Goal: Task Accomplishment & Management: Manage account settings

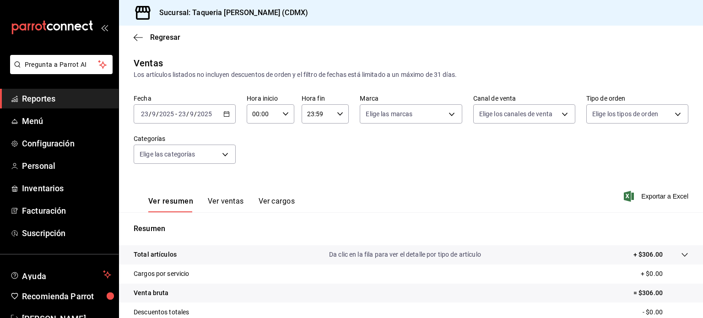
scroll to position [120, 0]
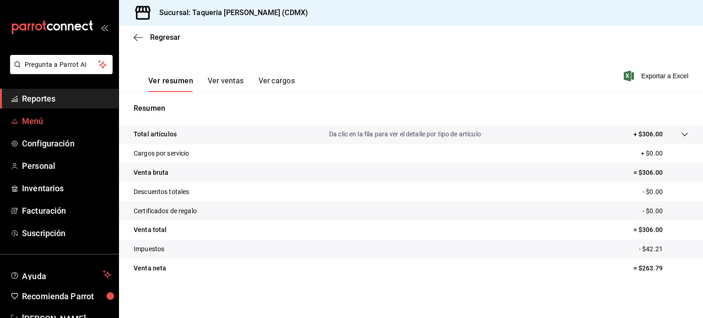
click at [45, 121] on span "Menú" at bounding box center [66, 121] width 89 height 12
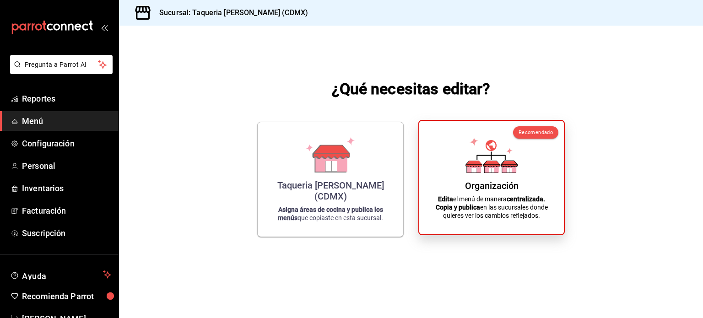
click at [491, 178] on div "Organización Edita el menú de manera centralizada. Copia y publica en las sucur…" at bounding box center [491, 177] width 123 height 99
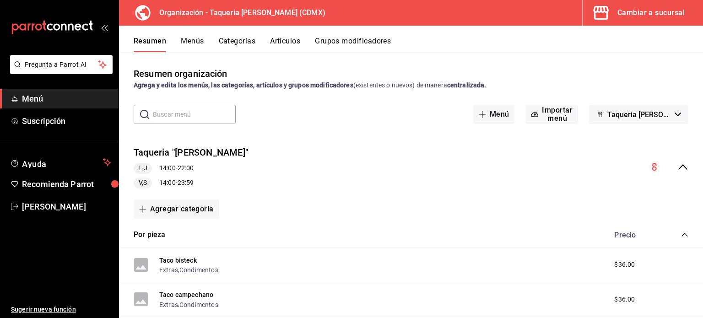
drag, startPoint x: 245, startPoint y: 36, endPoint x: 266, endPoint y: 35, distance: 21.1
click at [266, 35] on div "Resumen Menús Categorías Artículos Grupos modificadores" at bounding box center [411, 39] width 584 height 27
click at [276, 35] on div "Resumen Menús Categorías Artículos Grupos modificadores" at bounding box center [411, 39] width 584 height 27
click at [282, 35] on div "Resumen Menús Categorías Artículos Grupos modificadores" at bounding box center [411, 39] width 584 height 27
click at [283, 38] on button "Artículos" at bounding box center [285, 45] width 30 height 16
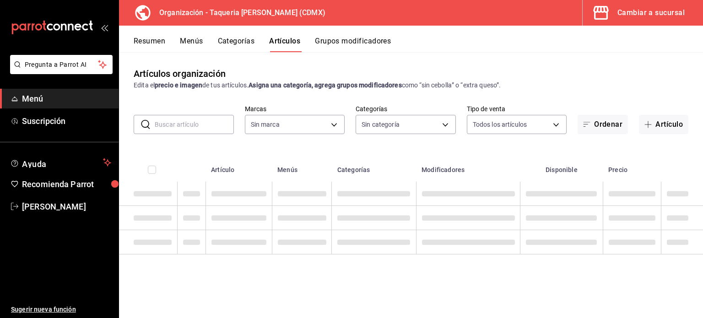
type input "ce101241-e291-4bf4-bb44-606d110127b7"
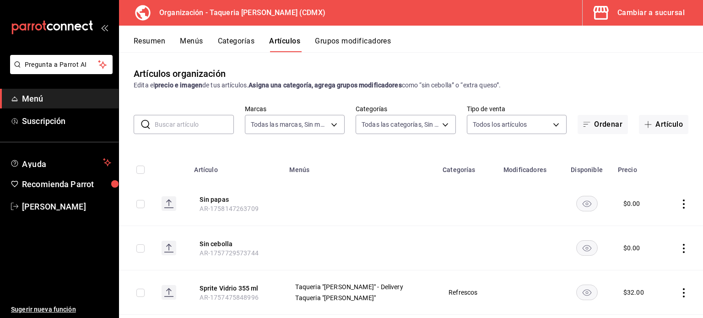
type input "525dfa34-559b-4d38-94f6-aaf585d6ada2,a85c83a3-24f4-47d7-91b1-cd088f40c17e,fc4c7…"
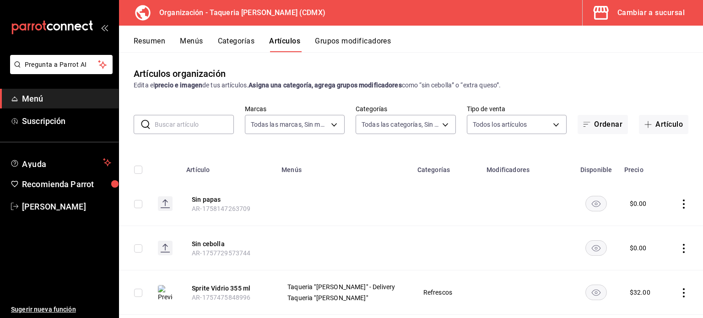
drag, startPoint x: 338, startPoint y: 47, endPoint x: 393, endPoint y: -29, distance: 94.0
click at [393, 0] on html "Pregunta a Parrot AI Menú Suscripción Ayuda Recomienda Parrot Kevin Ocaña Suger…" at bounding box center [351, 159] width 703 height 318
click at [365, 46] on button "Grupos modificadores" at bounding box center [353, 45] width 76 height 16
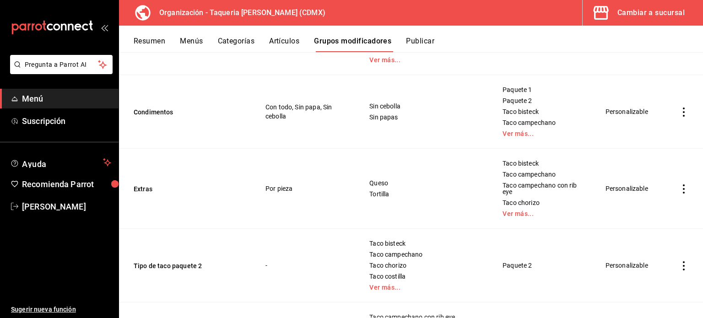
scroll to position [159, 0]
click at [152, 185] on button "Extras" at bounding box center [189, 189] width 110 height 9
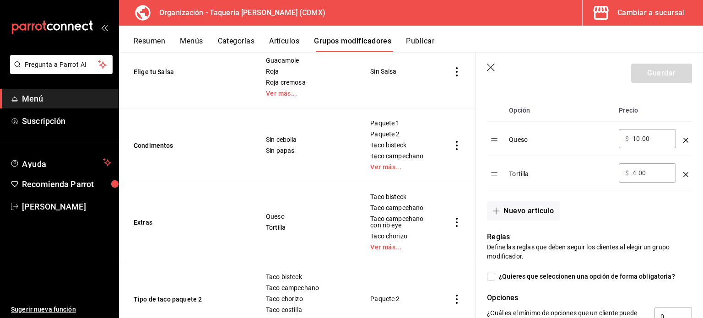
scroll to position [307, 0]
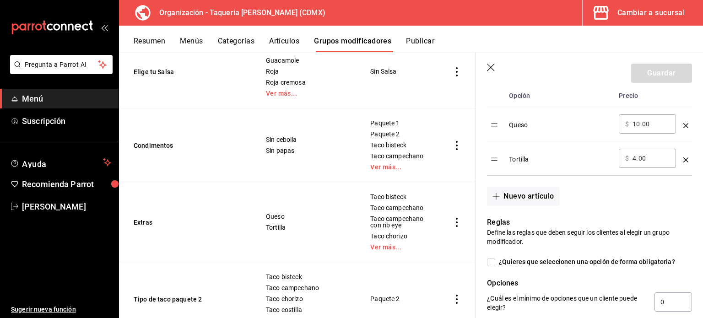
click at [650, 121] on input "10.00" at bounding box center [651, 123] width 37 height 9
type input "16.00"
click at [652, 159] on input "4.00" at bounding box center [651, 158] width 37 height 9
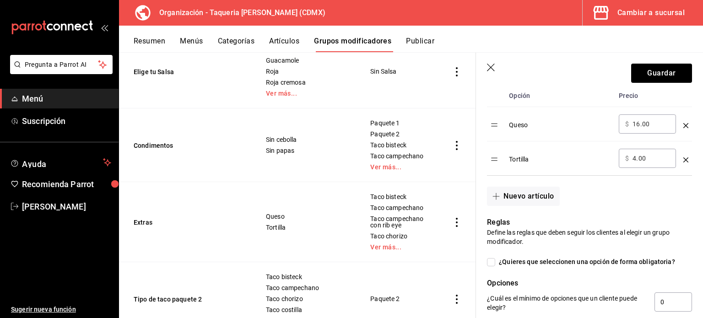
click at [652, 159] on input "4.00" at bounding box center [651, 158] width 37 height 9
type input "6.00"
click at [661, 71] on button "Guardar" at bounding box center [661, 73] width 61 height 19
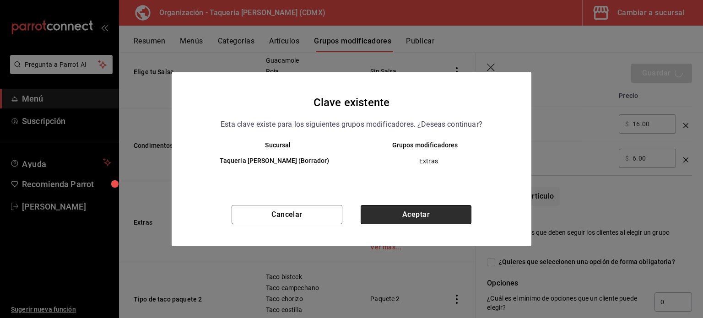
click at [434, 210] on button "Aceptar" at bounding box center [416, 214] width 111 height 19
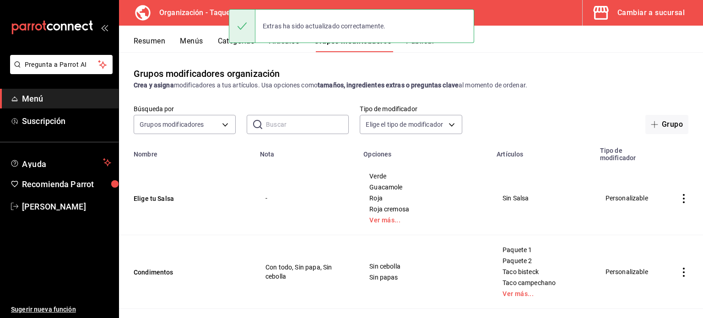
click at [146, 40] on button "Resumen" at bounding box center [150, 45] width 32 height 16
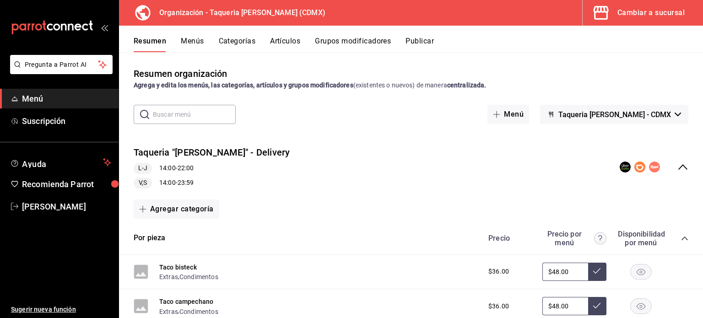
click at [678, 172] on icon "collapse-menu-row" at bounding box center [683, 167] width 11 height 11
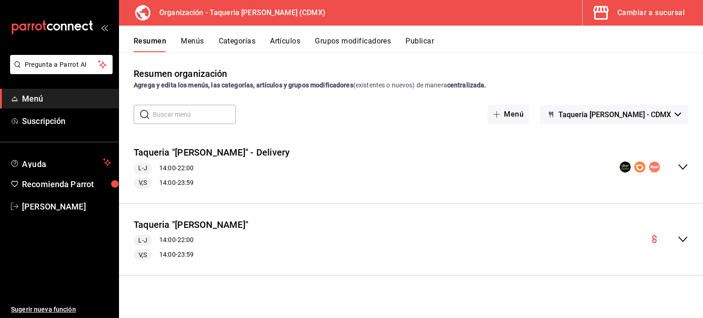
click at [410, 47] on button "Publicar" at bounding box center [420, 45] width 28 height 16
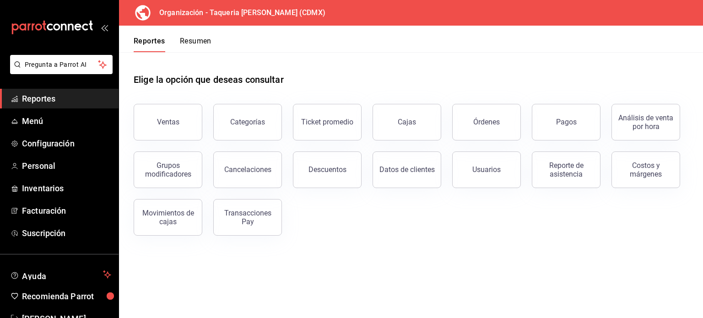
click at [194, 38] on button "Resumen" at bounding box center [196, 45] width 32 height 16
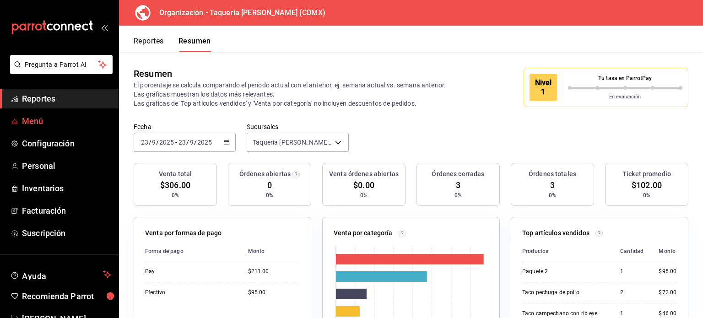
click at [32, 114] on link "Menú" at bounding box center [59, 121] width 119 height 20
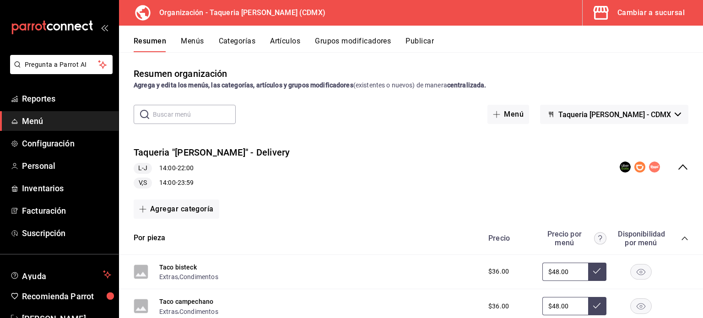
click at [186, 42] on button "Menús" at bounding box center [192, 45] width 23 height 16
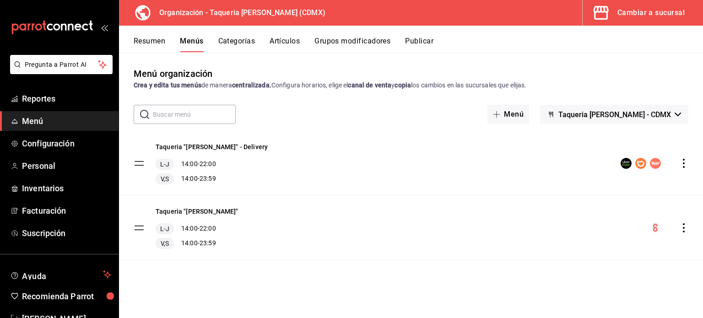
click at [683, 164] on icon "actions" at bounding box center [683, 163] width 9 height 9
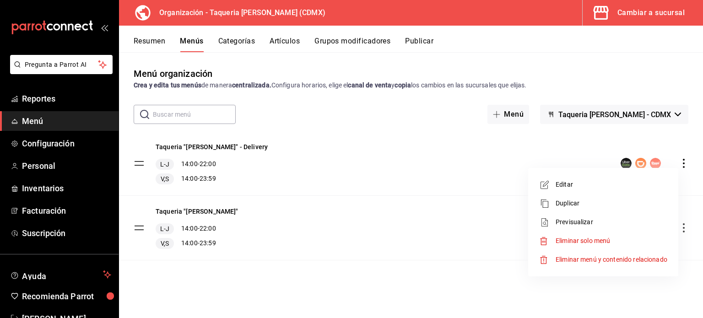
click at [426, 116] on div at bounding box center [351, 159] width 703 height 318
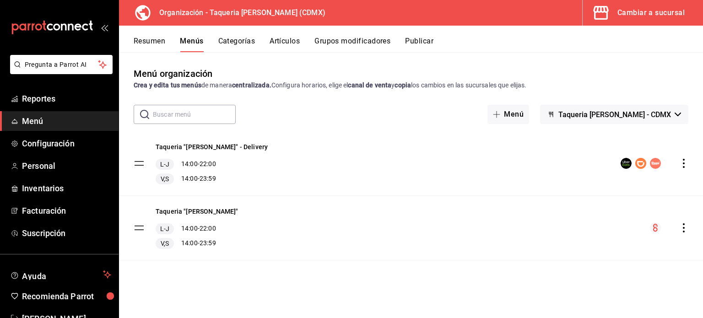
click at [421, 45] on button "Publicar" at bounding box center [419, 45] width 28 height 16
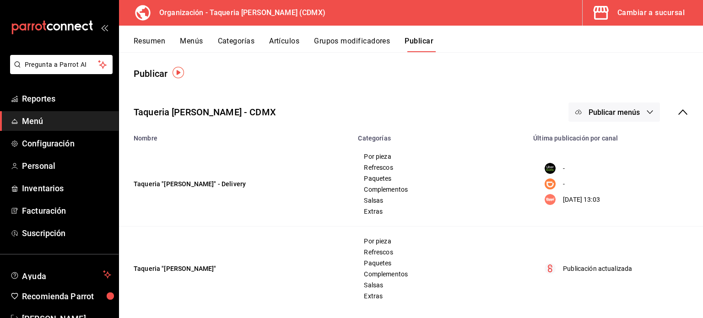
click at [620, 114] on span "Publicar menús" at bounding box center [614, 112] width 51 height 9
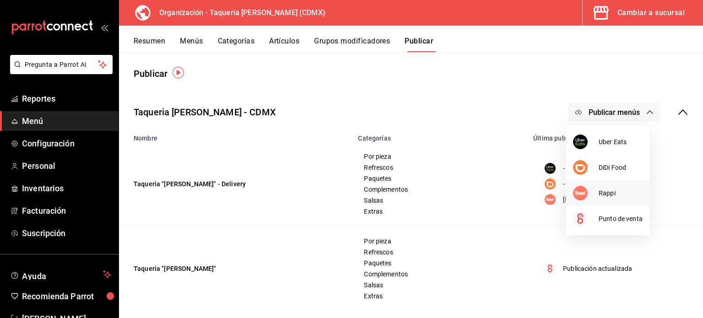
click at [607, 194] on span "Rappi" at bounding box center [621, 194] width 44 height 10
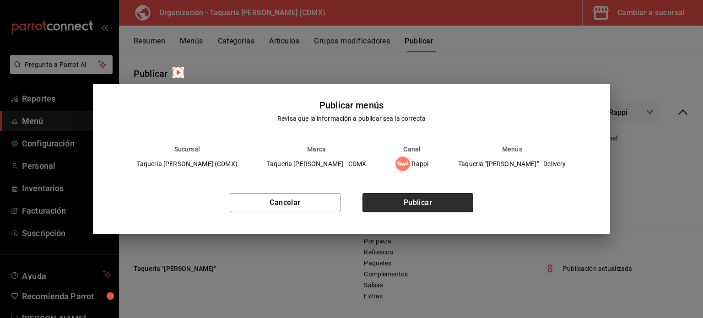
click at [416, 203] on button "Publicar" at bounding box center [418, 202] width 111 height 19
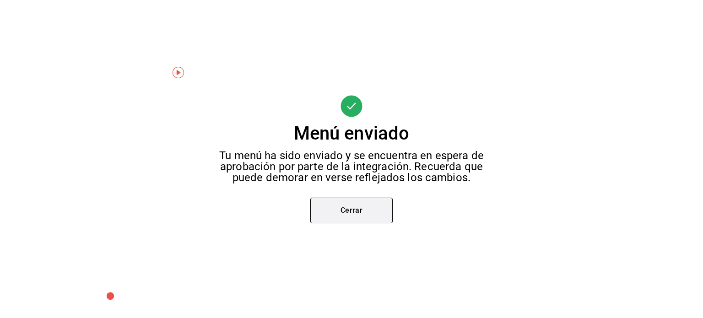
click at [347, 206] on button "Cerrar" at bounding box center [351, 211] width 82 height 26
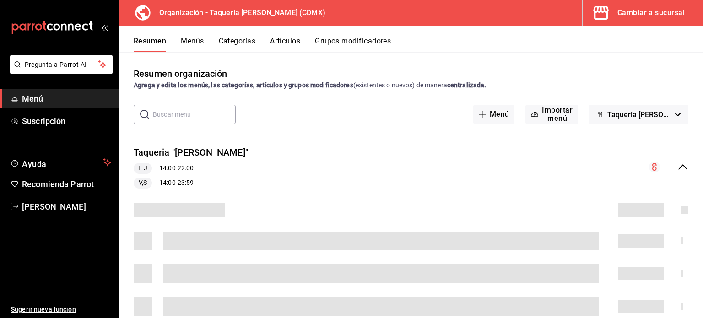
click at [633, 16] on div "Cambiar a sucursal" at bounding box center [651, 12] width 67 height 13
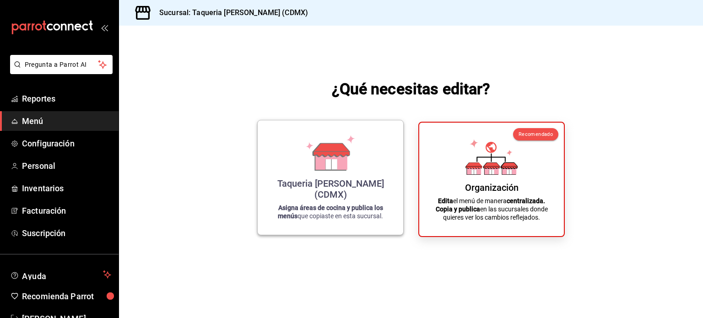
click at [352, 186] on div "Taqueria [PERSON_NAME] (CDMX) Asigna áreas de cocina y publica los menús que co…" at bounding box center [331, 178] width 124 height 100
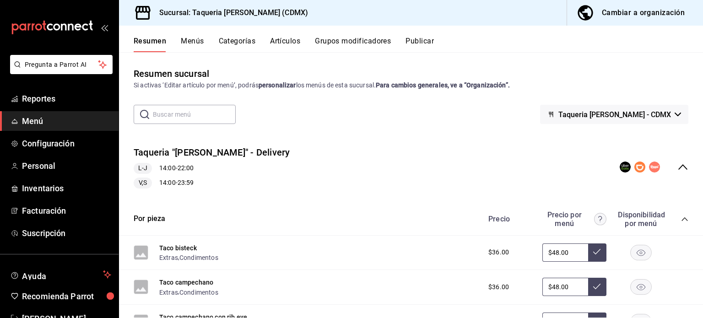
click at [375, 41] on button "Grupos modificadores" at bounding box center [353, 45] width 76 height 16
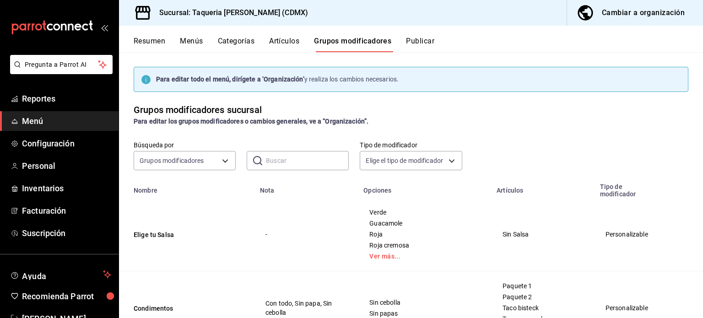
click at [417, 33] on div "Resumen Menús Categorías Artículos Grupos modificadores Publicar" at bounding box center [411, 39] width 584 height 27
click at [423, 40] on button "Publicar" at bounding box center [420, 45] width 28 height 16
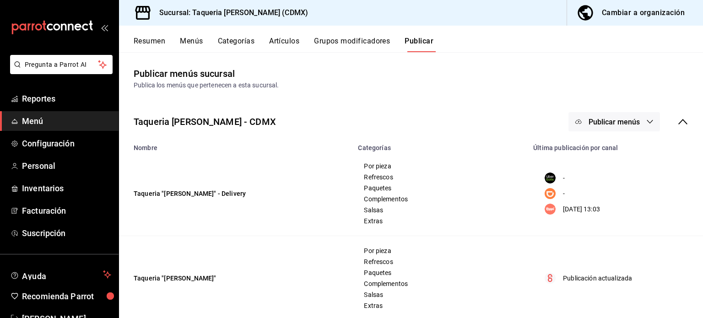
click at [545, 211] on circle "menu maker table for brand" at bounding box center [550, 209] width 11 height 11
click at [669, 126] on div "Publicar menús" at bounding box center [629, 121] width 120 height 19
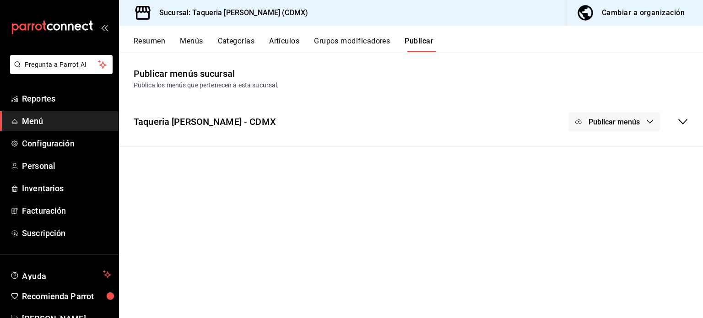
click at [670, 127] on div "Publicar menús" at bounding box center [629, 121] width 120 height 19
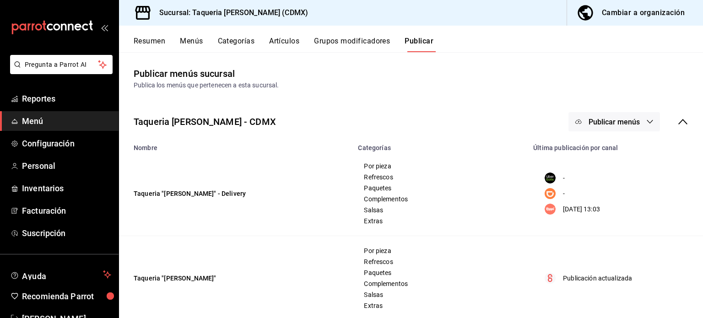
click at [207, 194] on td "Taqueria "[PERSON_NAME]" - Delivery" at bounding box center [235, 194] width 233 height 85
click at [646, 124] on icon "button" at bounding box center [649, 121] width 7 height 7
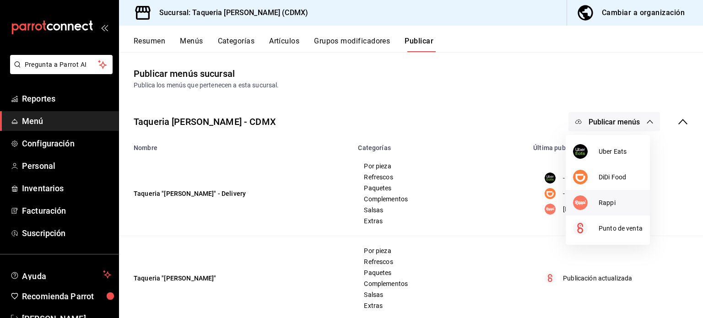
click at [615, 213] on li "Rappi" at bounding box center [608, 203] width 84 height 26
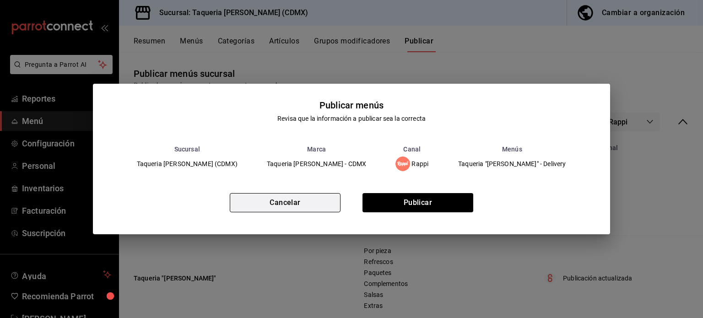
click at [329, 196] on button "Cancelar" at bounding box center [285, 202] width 111 height 19
